Goal: Task Accomplishment & Management: Manage account settings

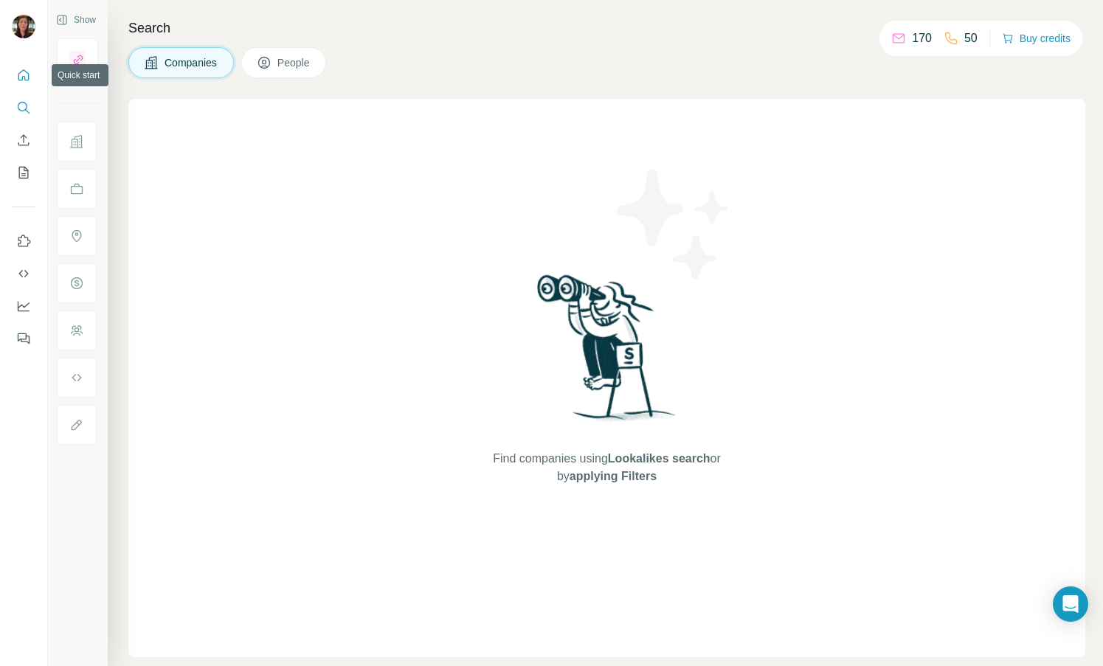
click at [27, 66] on button "Quick start" at bounding box center [24, 75] width 24 height 27
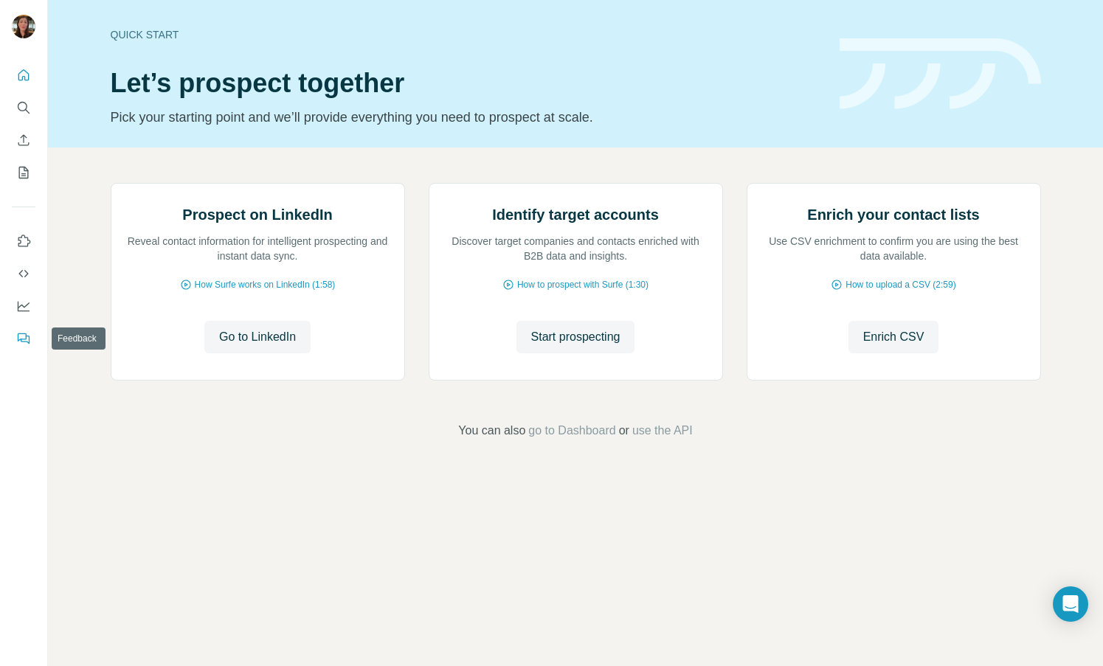
click at [30, 340] on icon "Feedback" at bounding box center [25, 340] width 9 height 8
click at [27, 75] on icon "Quick start" at bounding box center [23, 75] width 15 height 15
click at [24, 103] on icon "Search" at bounding box center [23, 107] width 10 height 10
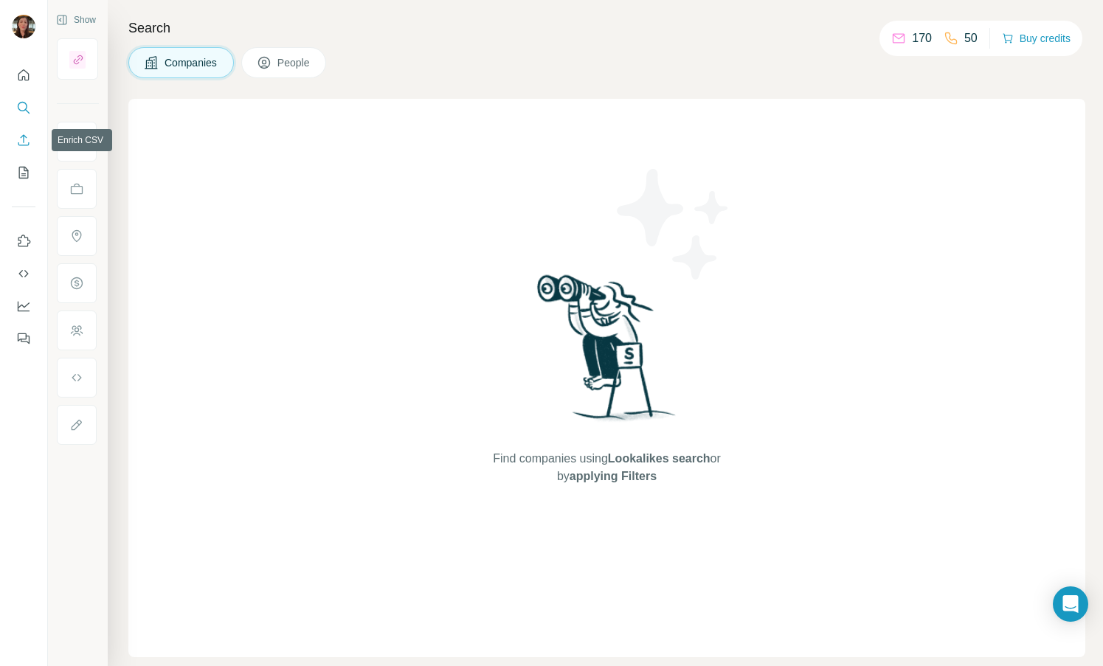
click at [18, 144] on icon "Enrich CSV" at bounding box center [23, 139] width 11 height 11
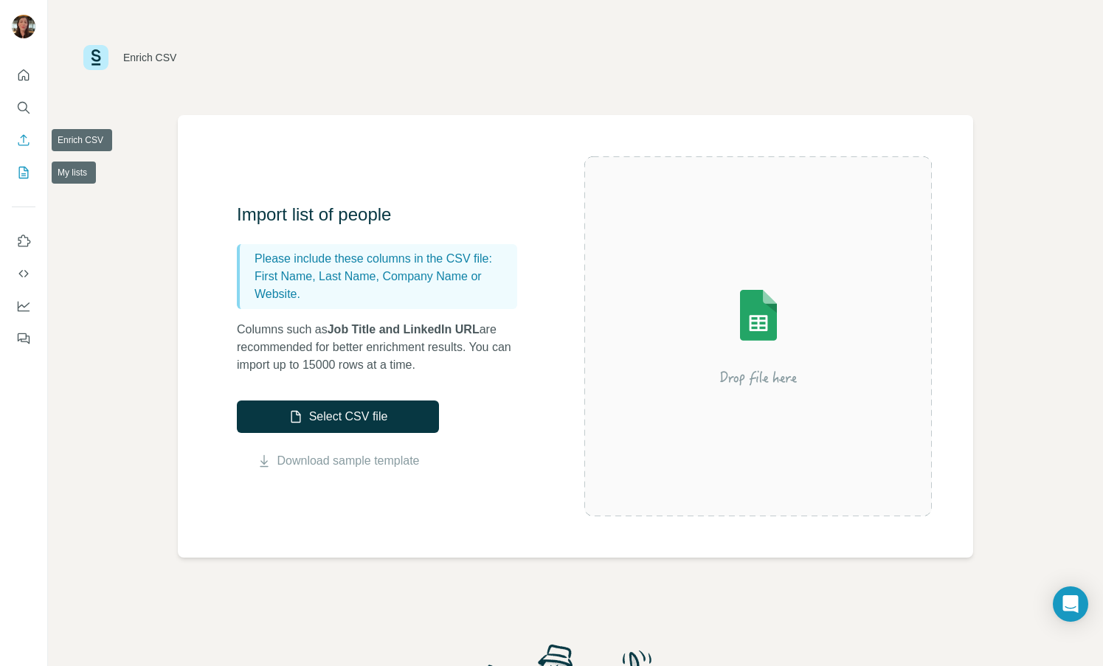
click at [28, 166] on icon "My lists" at bounding box center [23, 172] width 15 height 15
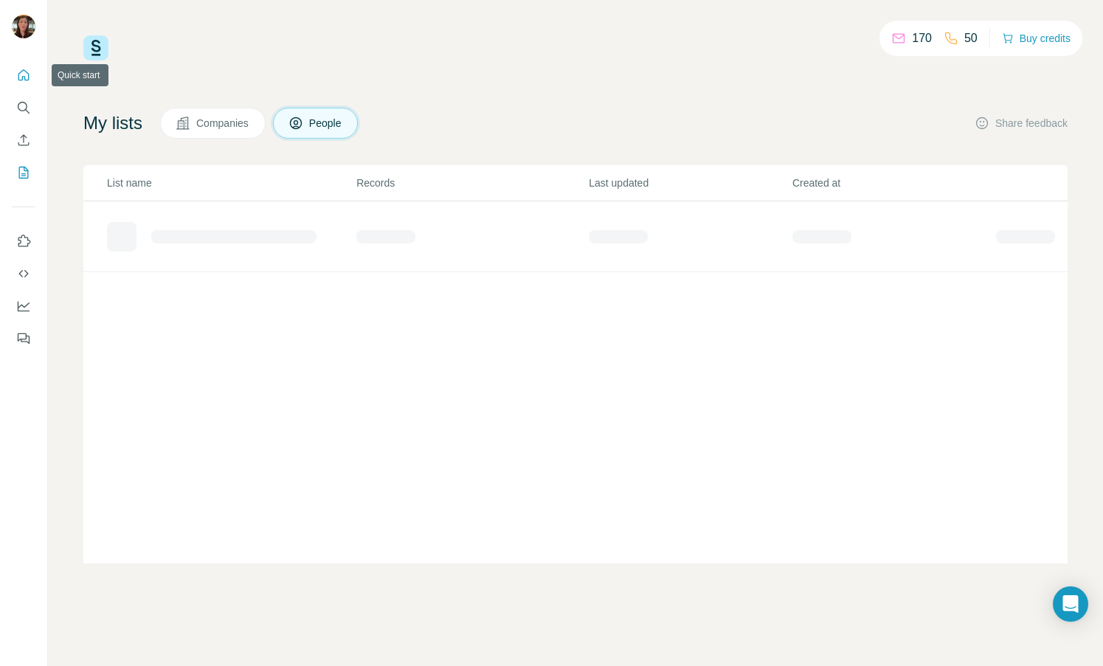
click at [21, 73] on icon "Quick start" at bounding box center [23, 75] width 15 height 15
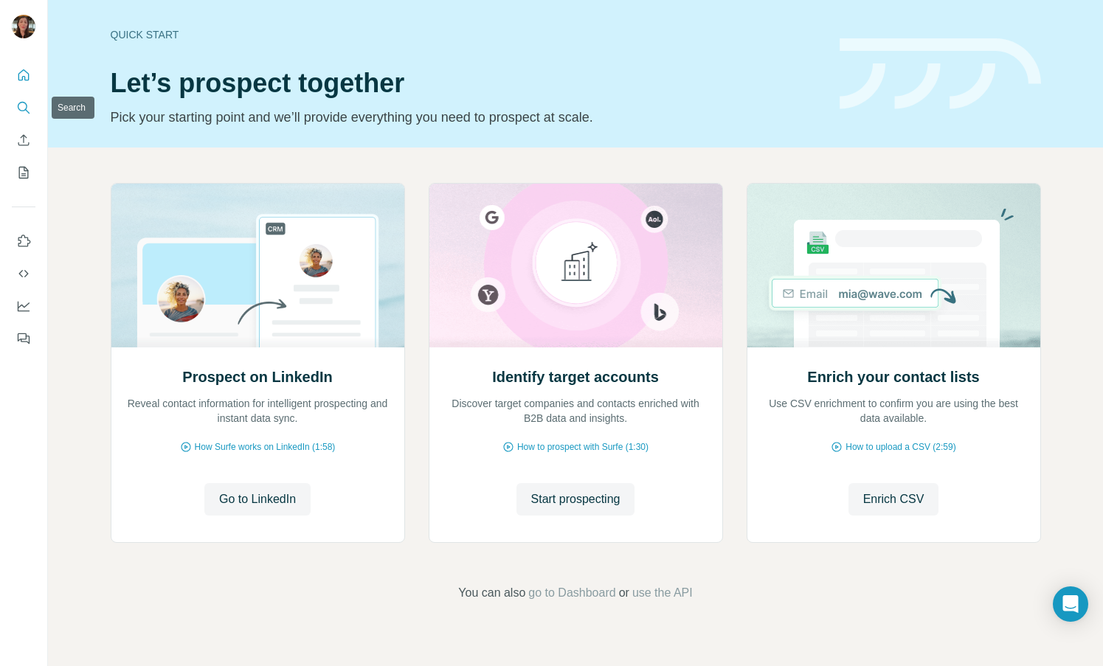
click at [28, 110] on icon "Search" at bounding box center [23, 107] width 15 height 15
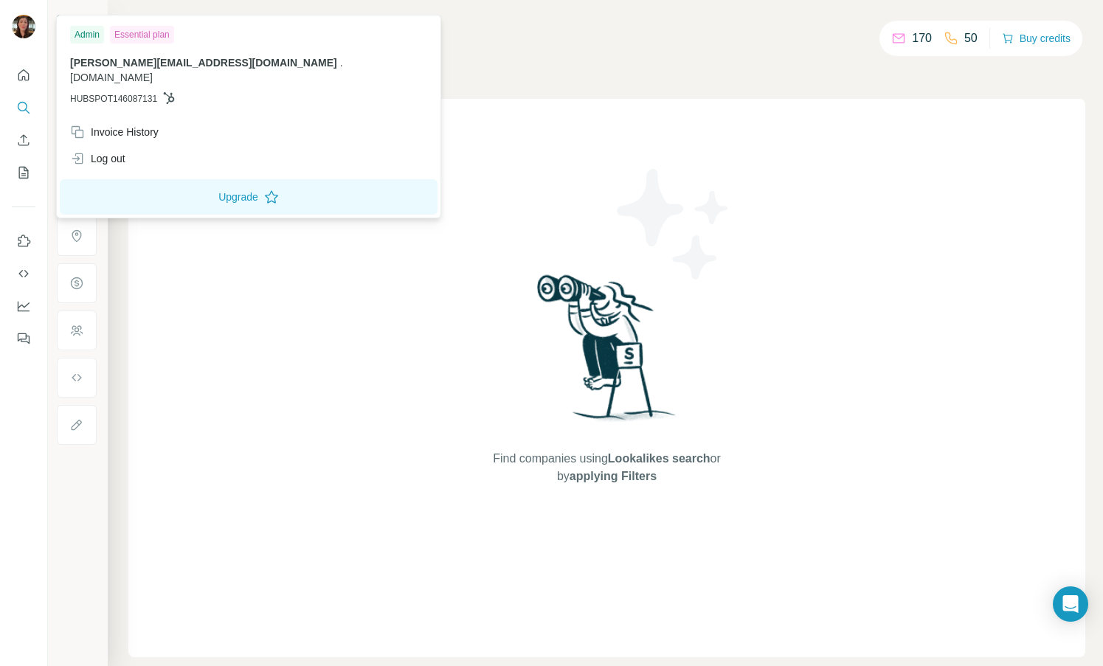
click at [19, 35] on img at bounding box center [24, 27] width 24 height 24
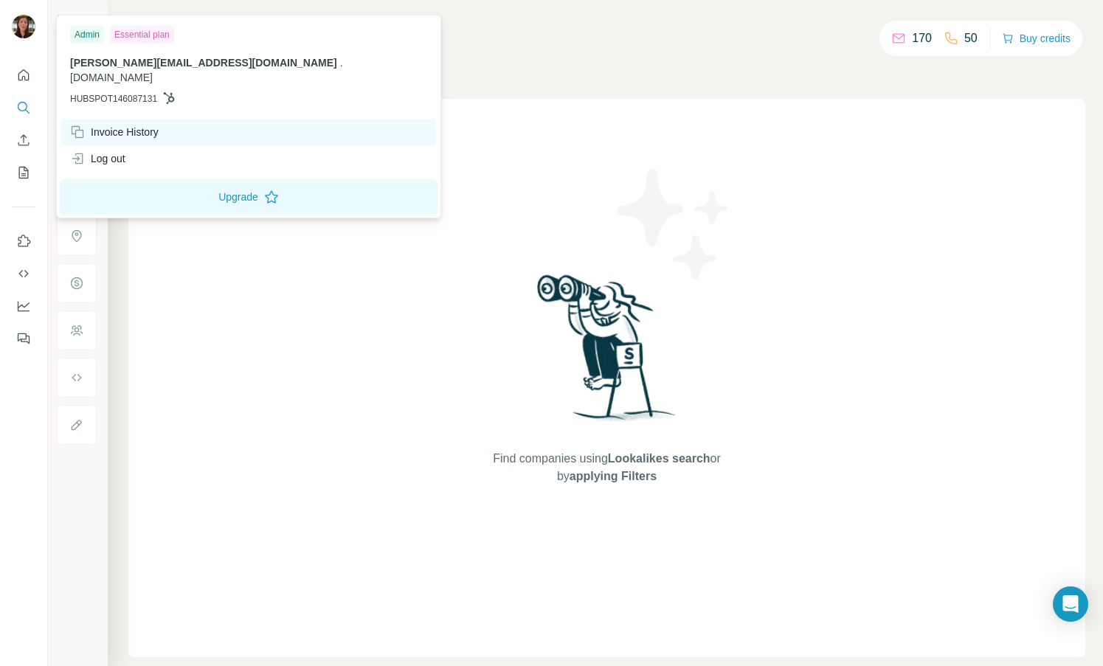
click at [115, 125] on div "Invoice History" at bounding box center [114, 132] width 89 height 15
click at [113, 125] on div "Invoice History" at bounding box center [114, 132] width 89 height 15
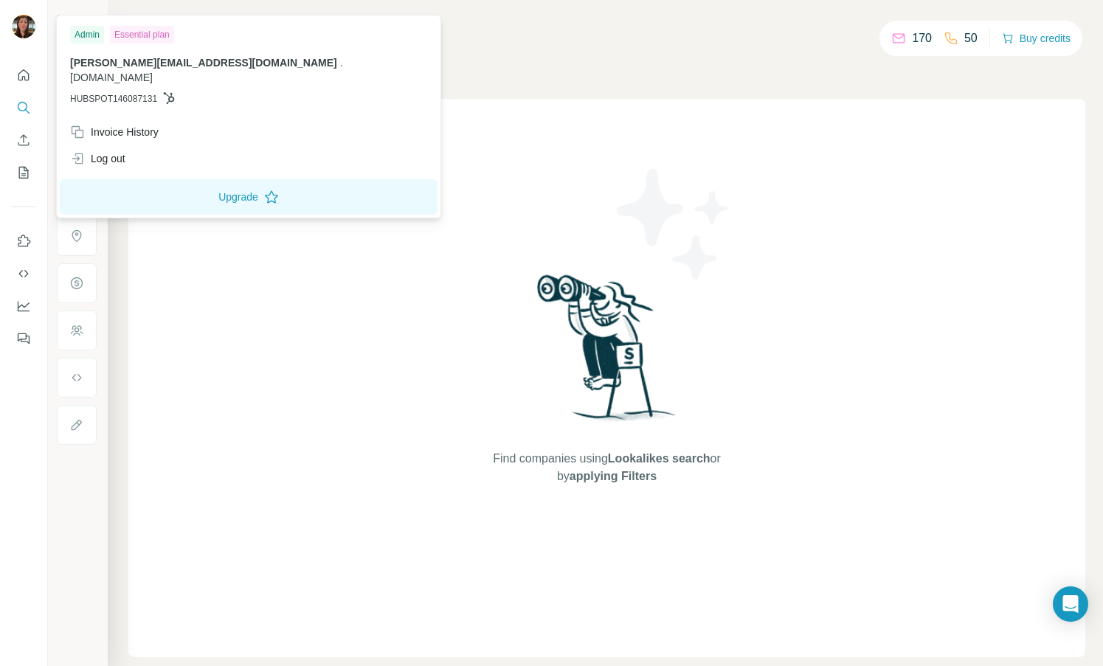
click at [30, 30] on img at bounding box center [24, 27] width 24 height 24
click at [22, 30] on img at bounding box center [24, 27] width 24 height 24
click at [27, 80] on icon "Quick start" at bounding box center [23, 74] width 11 height 11
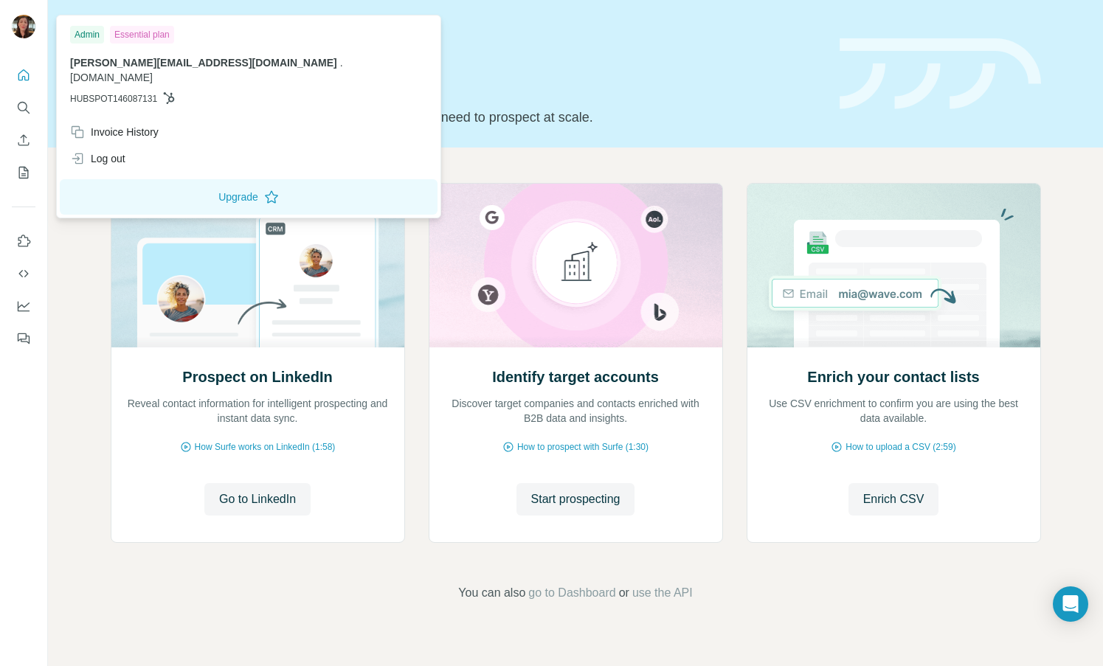
click at [25, 31] on img at bounding box center [24, 27] width 24 height 24
